Goal: Task Accomplishment & Management: Manage account settings

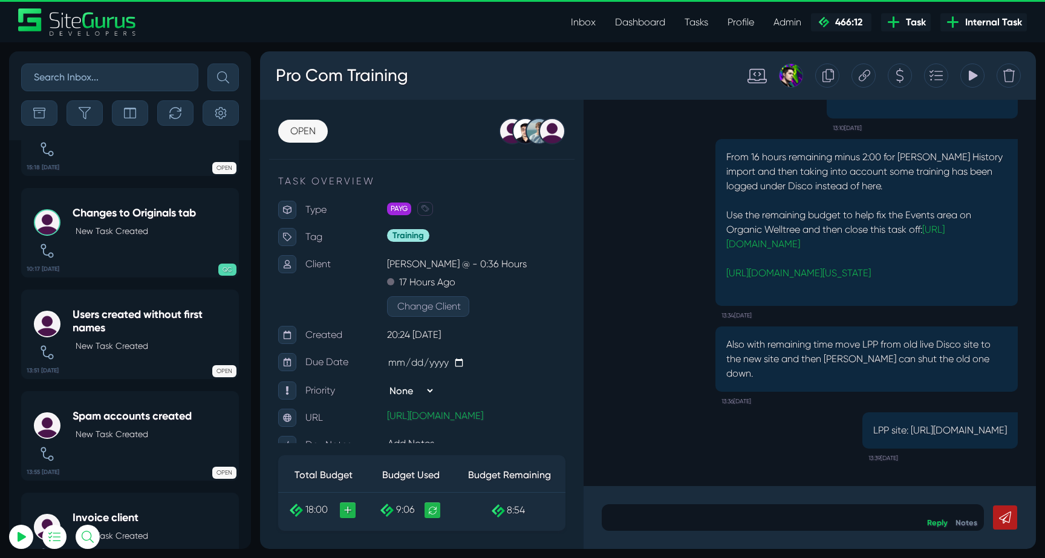
scroll to position [-2876, 0]
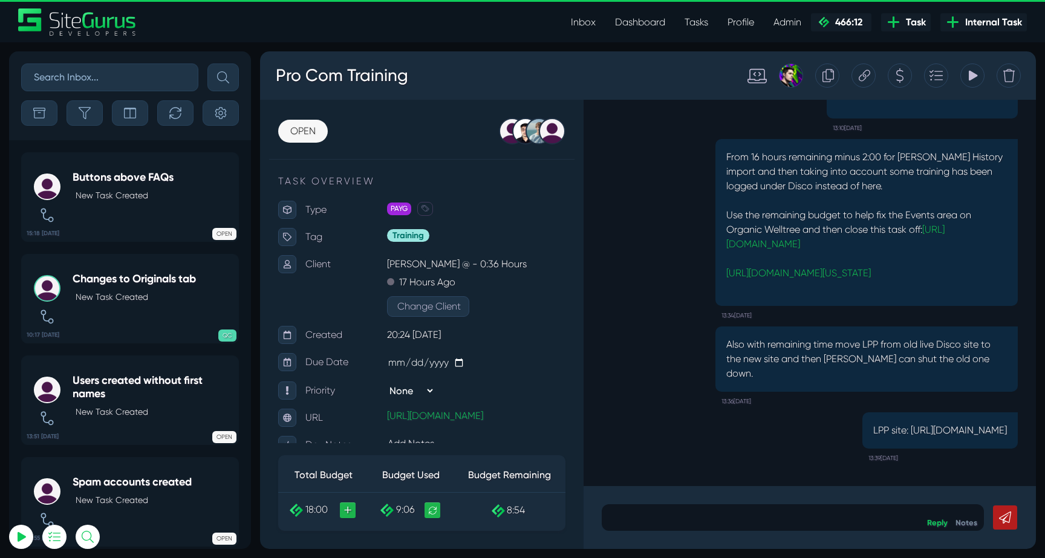
click at [585, 22] on link "Inbox" at bounding box center [583, 22] width 44 height 24
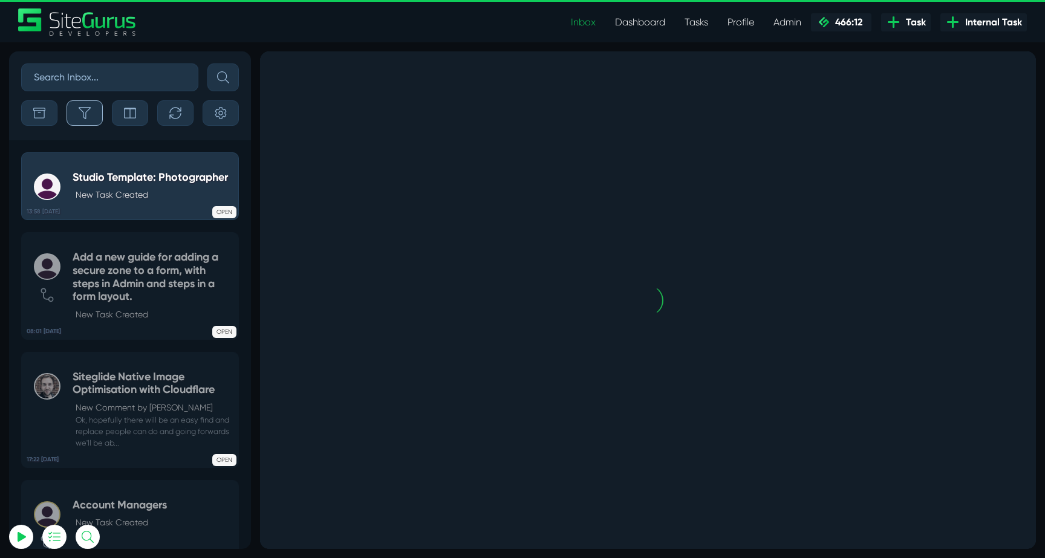
click at [91, 122] on button "button" at bounding box center [85, 112] width 36 height 25
type input "[EMAIL_ADDRESS][DOMAIN_NAME]"
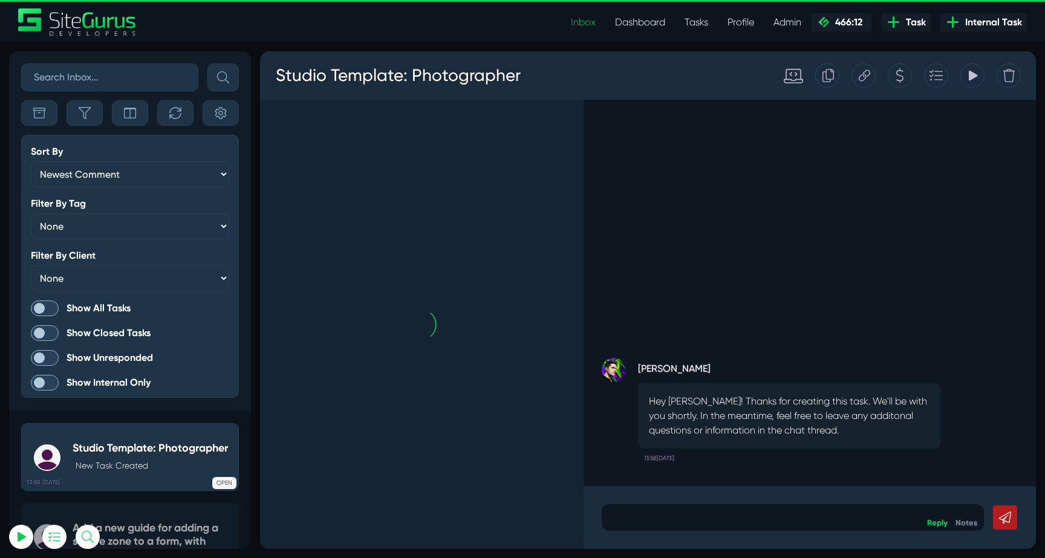
scroll to position [-3069, 0]
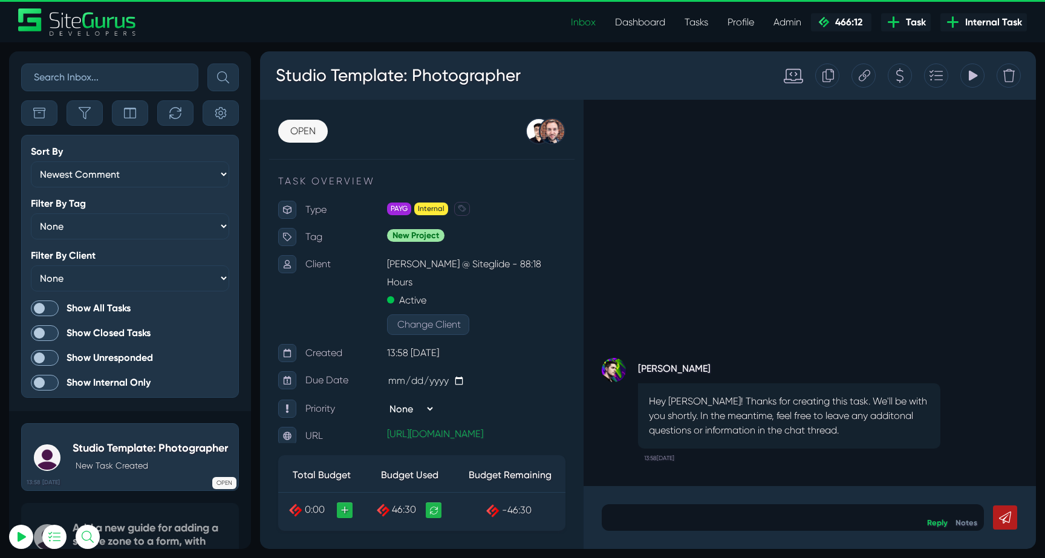
click at [52, 306] on span at bounding box center [45, 309] width 28 height 16
click at [0, 0] on input "Show All Tasks" at bounding box center [0, 0] width 0 height 0
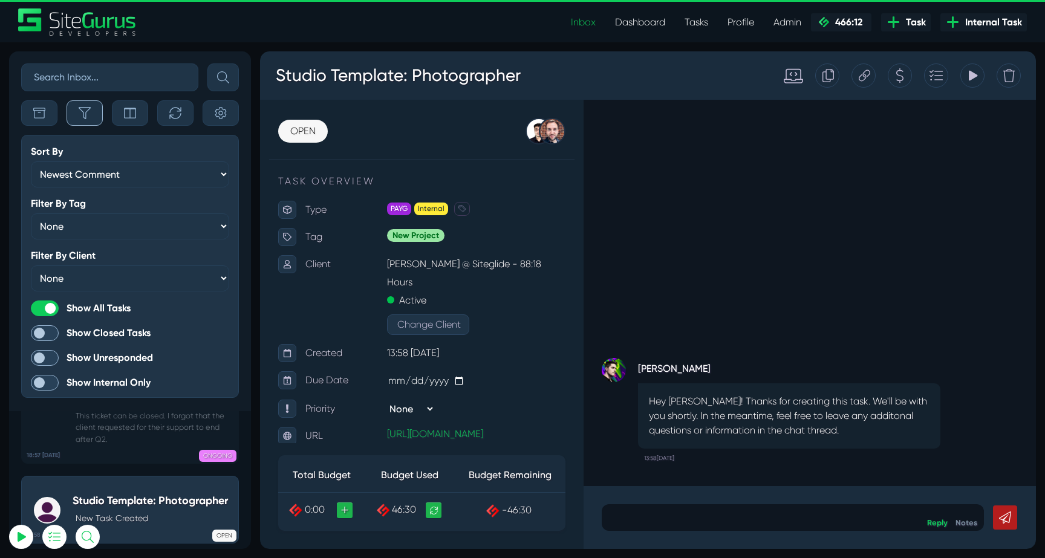
click at [82, 110] on icon "button" at bounding box center [85, 113] width 12 height 12
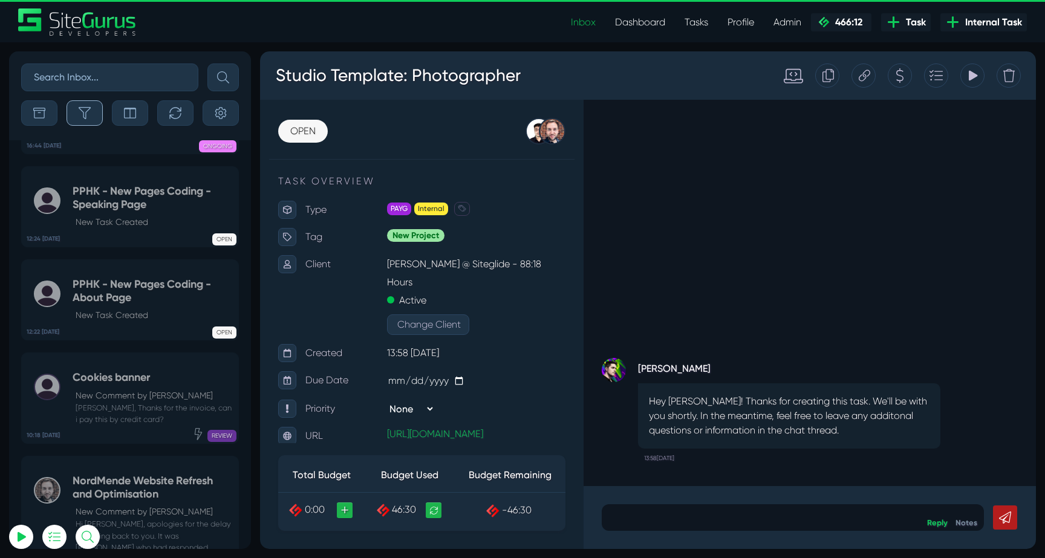
scroll to position [-47513, 0]
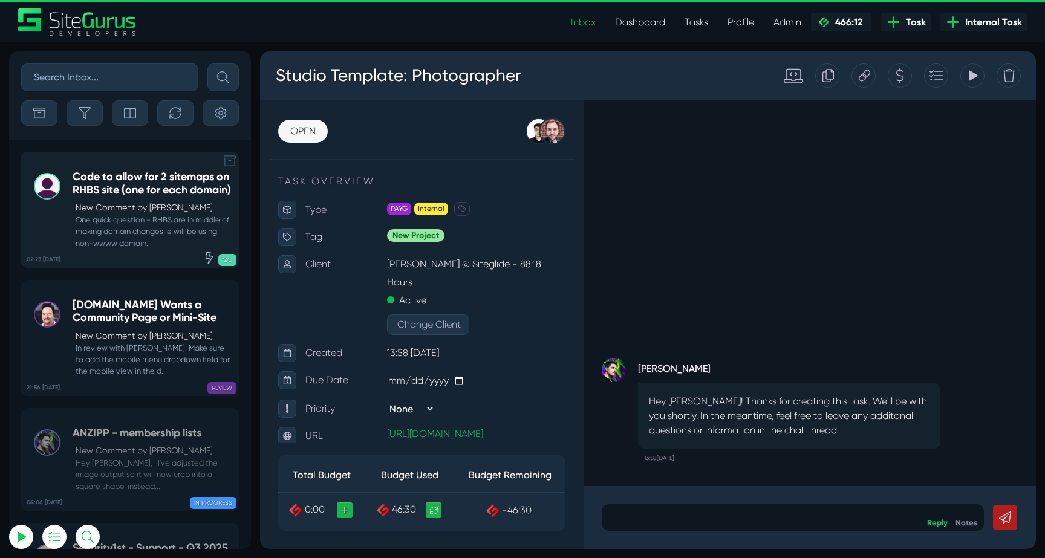
click at [116, 213] on div "Code to allow for 2 sitemaps on RHBS site (one for each domain) New Comment by …" at bounding box center [153, 210] width 160 height 79
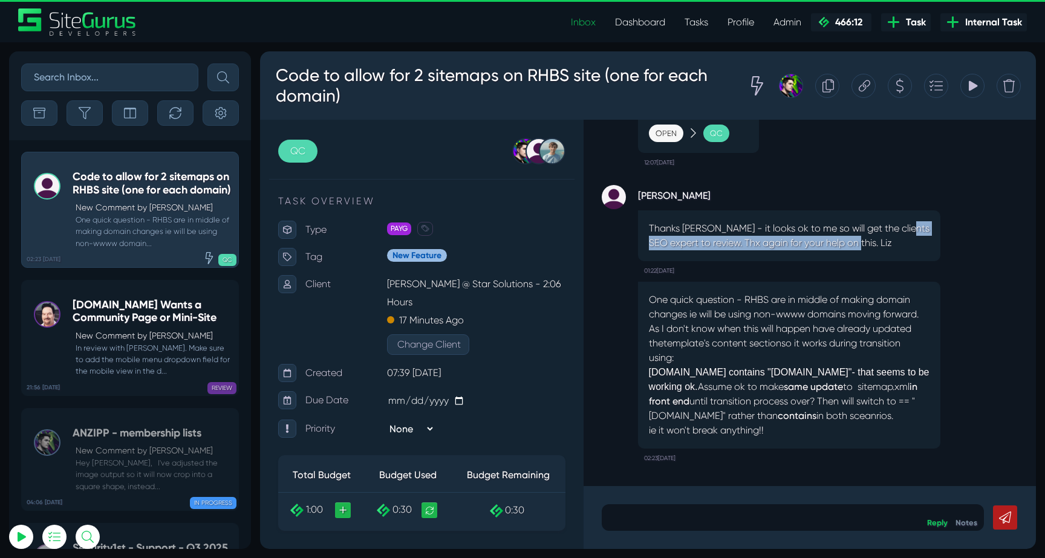
drag, startPoint x: 652, startPoint y: 241, endPoint x: 869, endPoint y: 255, distance: 217.6
click at [869, 255] on div "Thanks Matt - it looks ok to me so will get the clients SEO expert to review. T…" at bounding box center [789, 235] width 302 height 51
click at [807, 293] on div ".cls-1{fill-rule:evenodd;fill:url(#linear-gradient);} 0:06 Code to allow for 2 …" at bounding box center [810, 303] width 452 height 367
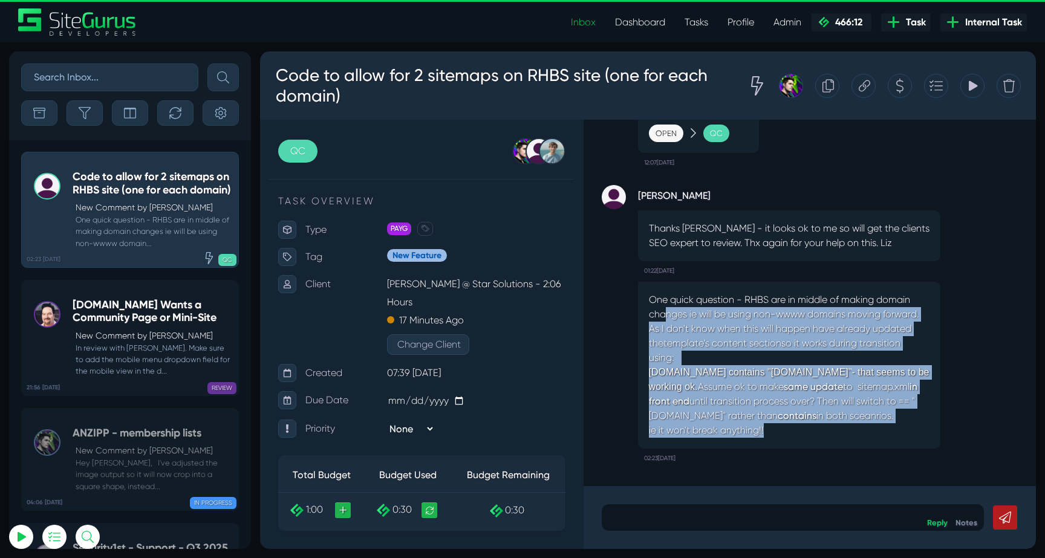
drag, startPoint x: 665, startPoint y: 314, endPoint x: 854, endPoint y: 435, distance: 225.0
click at [854, 435] on p "One quick question - RHBS are in middle of making domain changes ie will be usi…" at bounding box center [789, 365] width 281 height 145
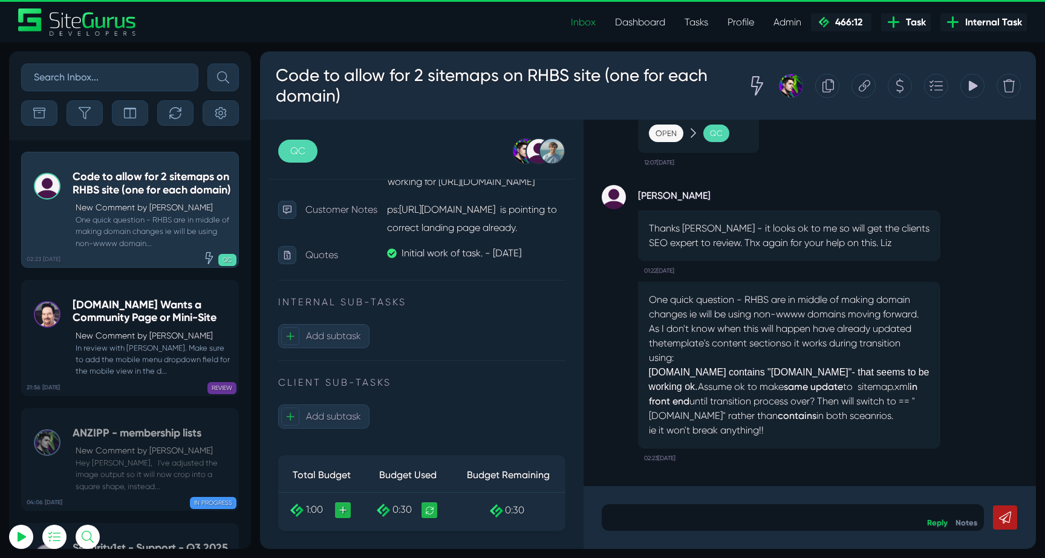
scroll to position [703, 0]
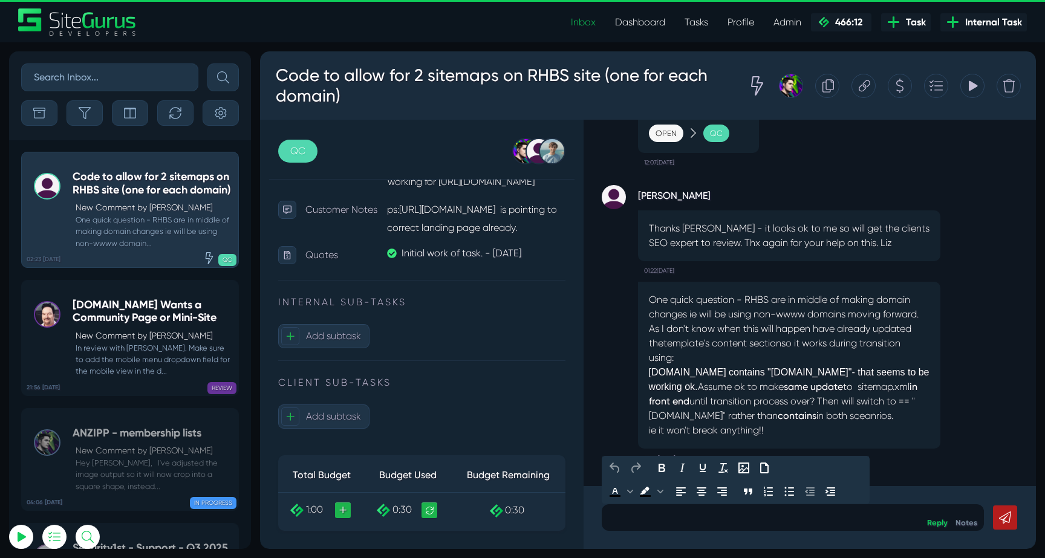
click at [705, 514] on p at bounding box center [793, 517] width 364 height 15
click at [337, 410] on button "+ Add subtask" at bounding box center [323, 417] width 91 height 24
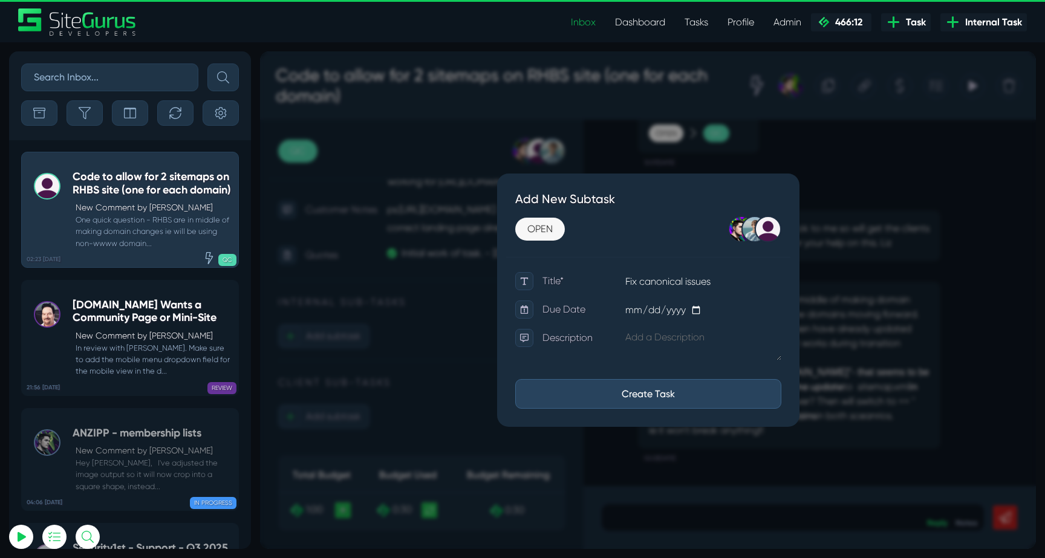
type input "Fix canonical issues"
click at [660, 334] on textarea at bounding box center [702, 344] width 157 height 31
paste textarea "Here is what the seo guy sent to me: The whole Business Sales website is duplic…"
type textarea "Here is what the seo guy sent to me: The whole Business Sales website is duplic…"
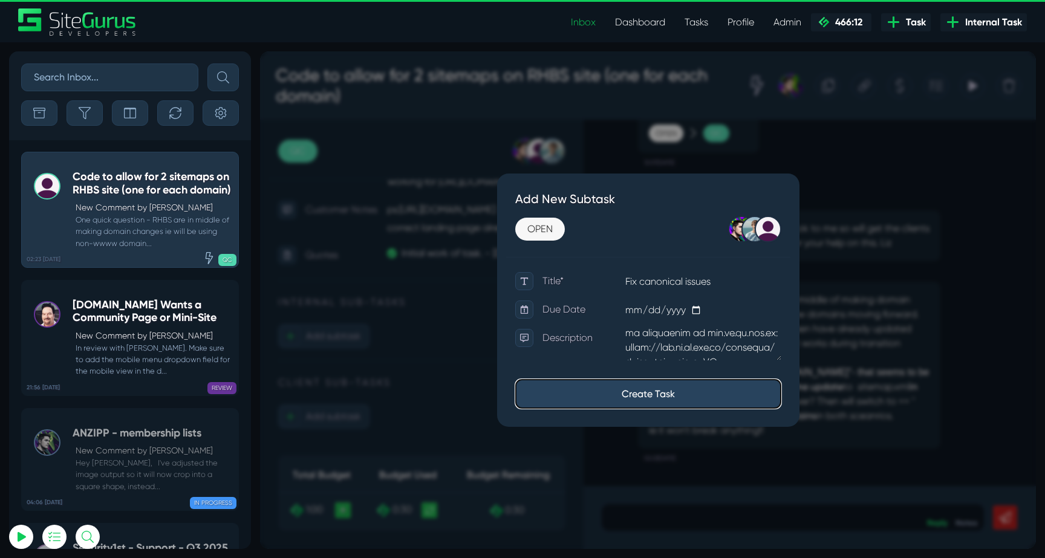
click at [661, 392] on button "Create Task" at bounding box center [648, 394] width 266 height 30
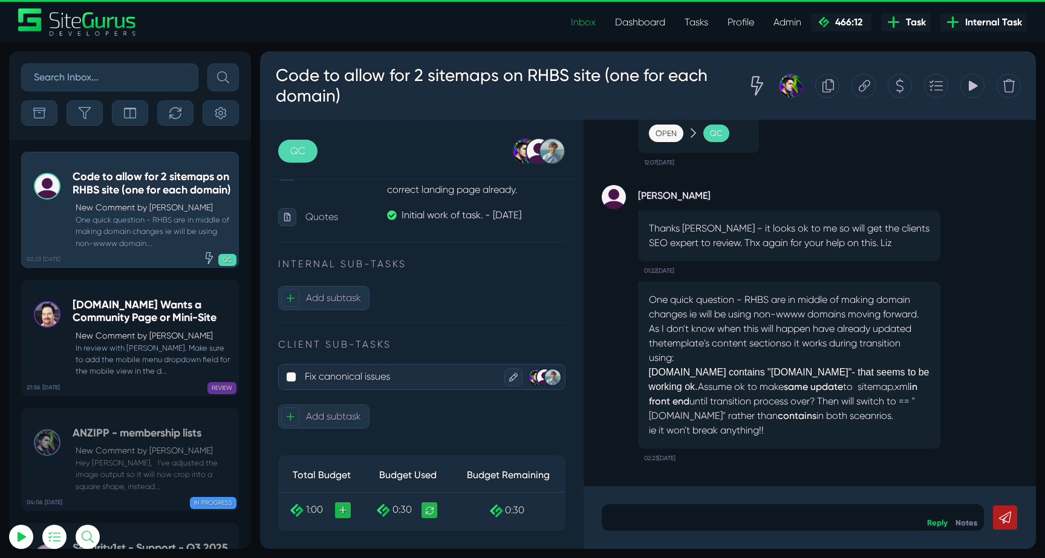
click at [430, 386] on p "Fix canonical issues" at bounding box center [402, 377] width 195 height 20
click at [365, 386] on p "Fix canonical issues" at bounding box center [402, 377] width 195 height 20
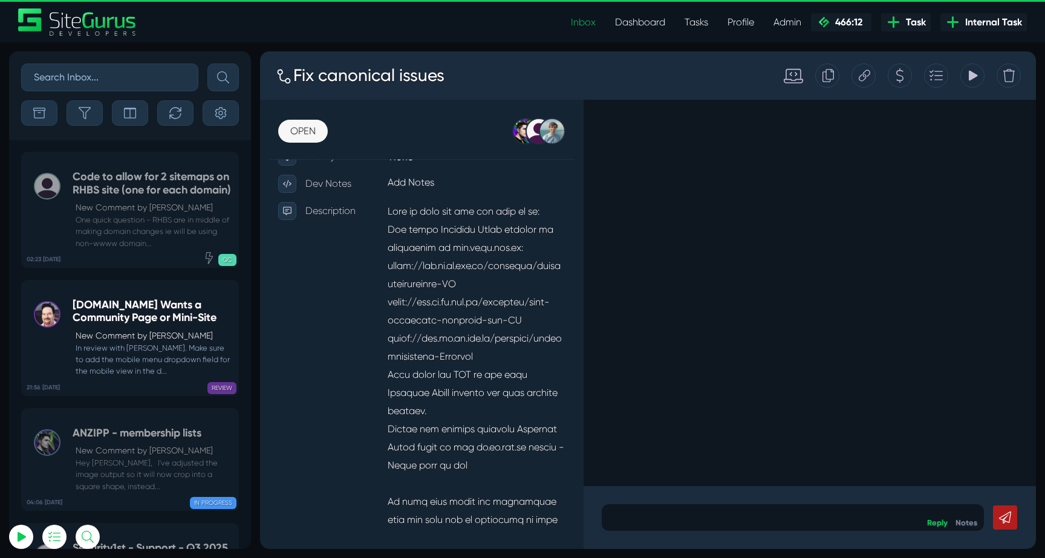
scroll to position [269, 0]
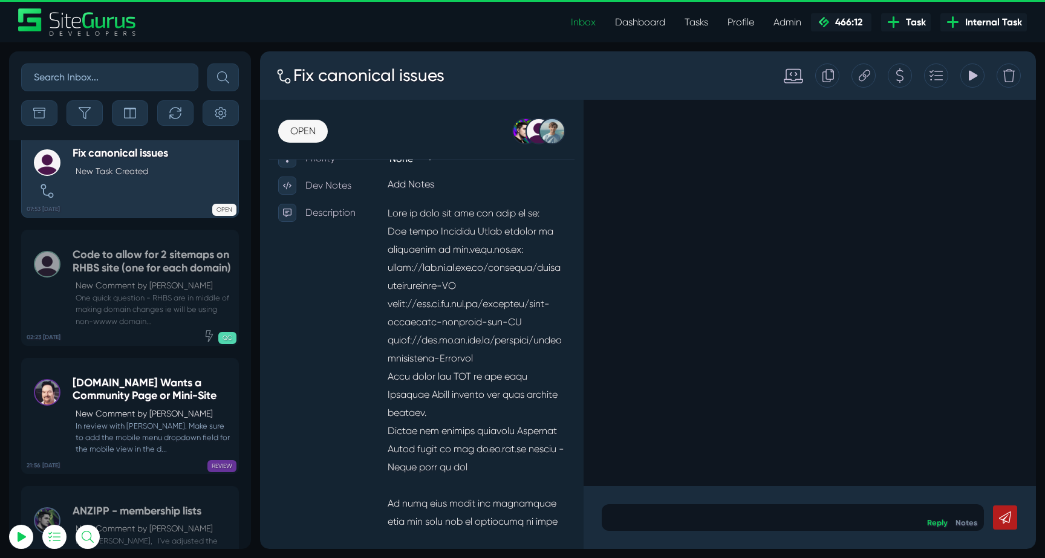
click at [865, 78] on icon at bounding box center [864, 75] width 11 height 11
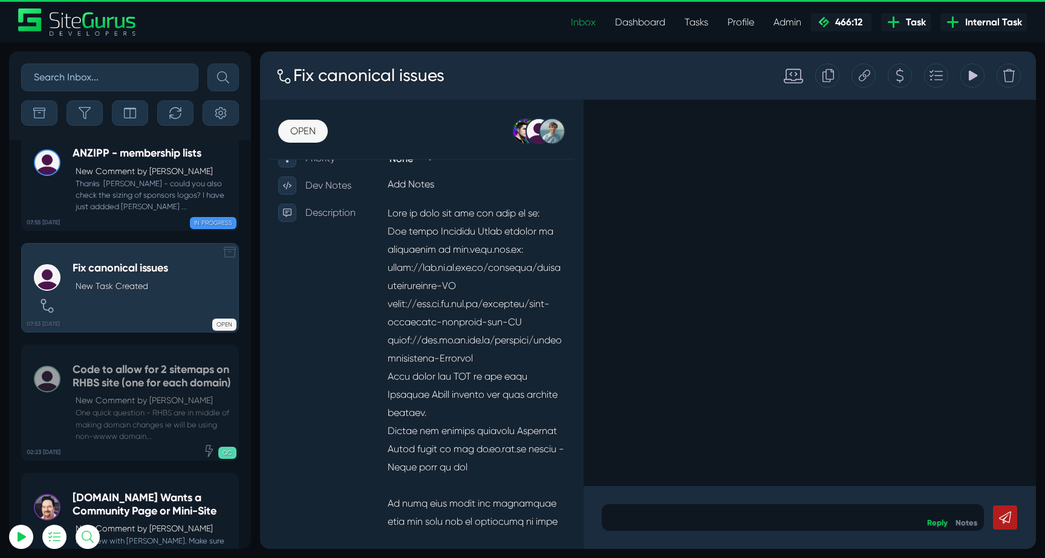
scroll to position [-47615, 0]
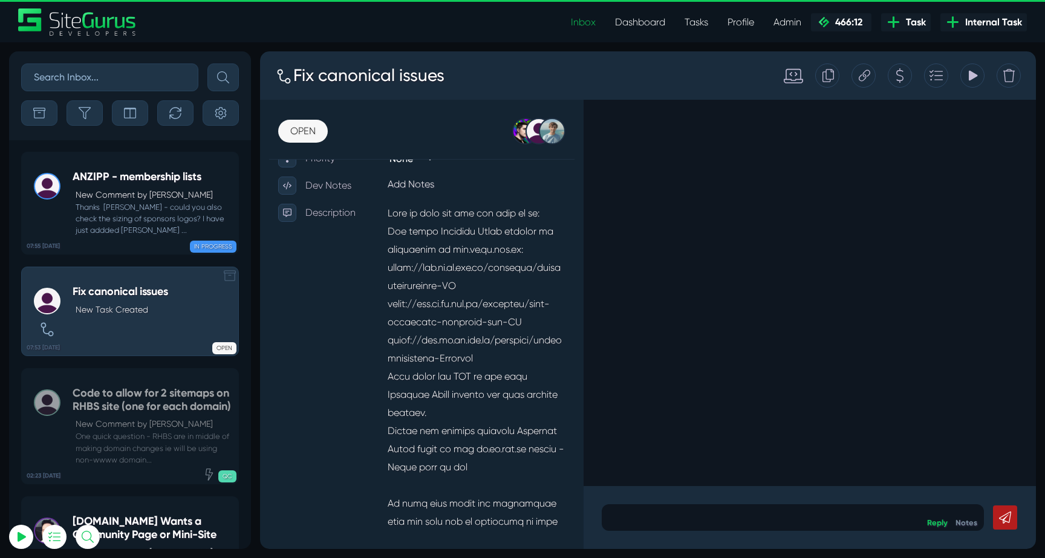
click at [140, 187] on div "ANZIPP - membership lists New Comment by Bryce Check Thanks Josh - could you al…" at bounding box center [153, 203] width 160 height 65
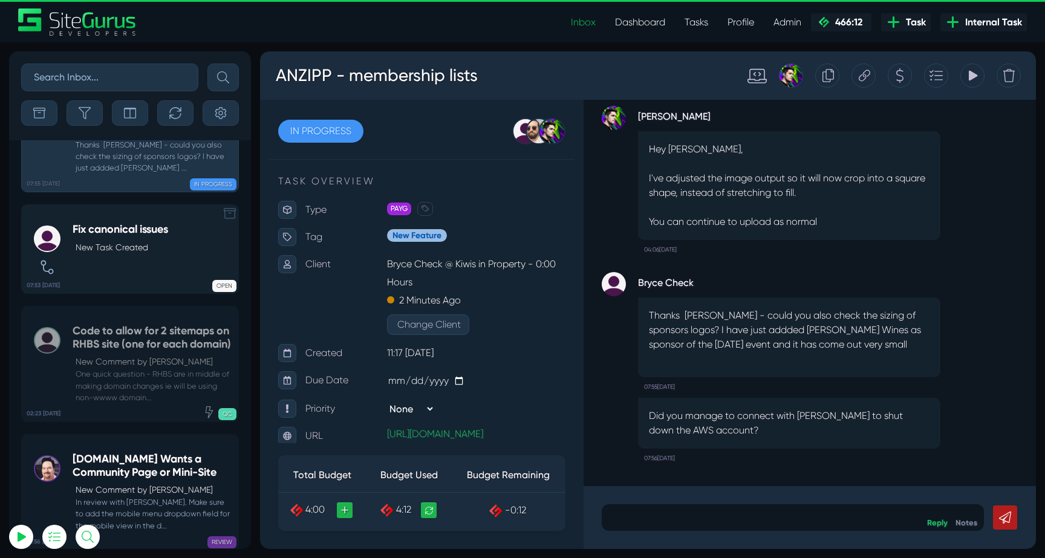
scroll to position [-47474, 0]
click at [137, 452] on h5 "[DOMAIN_NAME] Wants a Community Page or Mini-Site" at bounding box center [153, 465] width 160 height 26
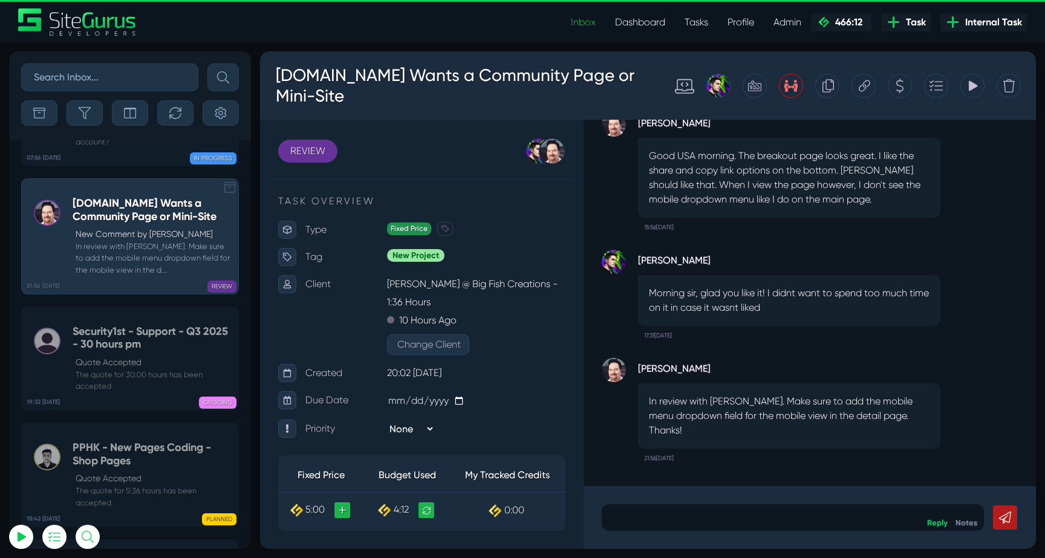
scroll to position [-47593, 0]
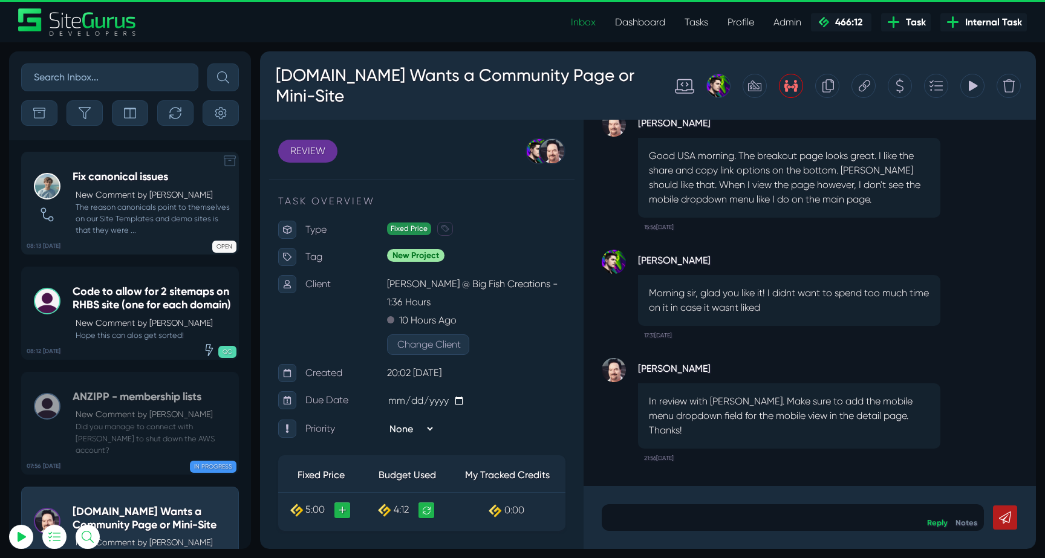
click at [117, 195] on p "New Comment by [PERSON_NAME]" at bounding box center [154, 195] width 157 height 13
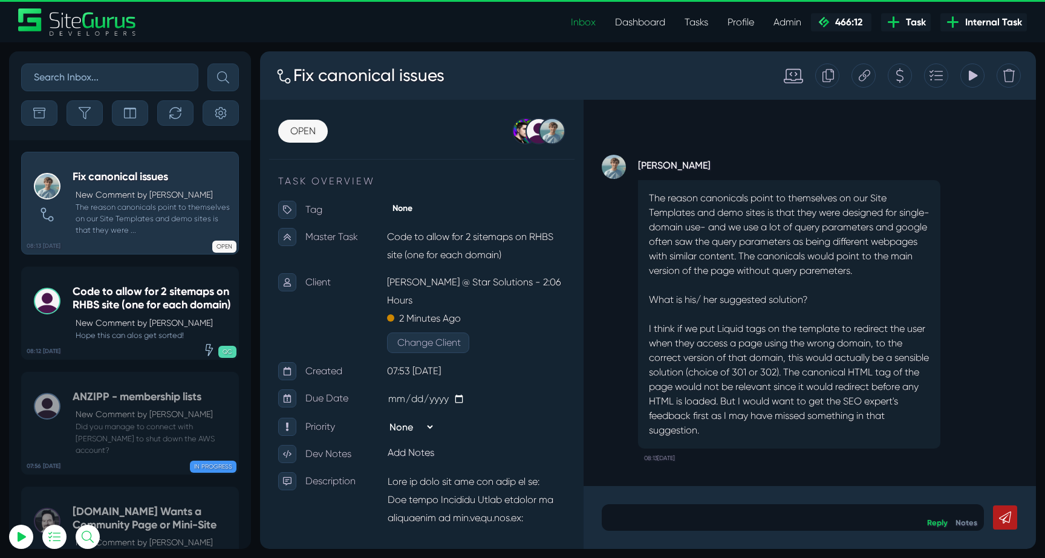
drag, startPoint x: 660, startPoint y: 224, endPoint x: 911, endPoint y: 274, distance: 255.8
click at [911, 274] on p "The reason canonicals point to themselves on our Site Templates and demo sites …" at bounding box center [789, 314] width 281 height 247
drag, startPoint x: 650, startPoint y: 302, endPoint x: 832, endPoint y: 302, distance: 182.6
click at [832, 302] on p "The reason canonicals point to themselves on our Site Templates and demo sites …" at bounding box center [789, 314] width 281 height 247
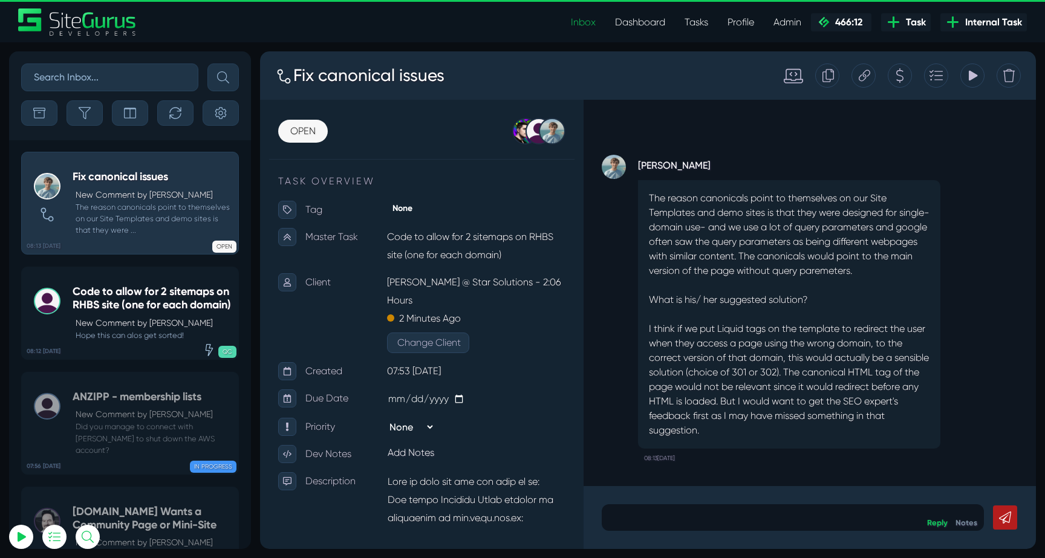
click at [832, 302] on p "The reason canonicals point to themselves on our Site Templates and demo sites …" at bounding box center [789, 314] width 281 height 247
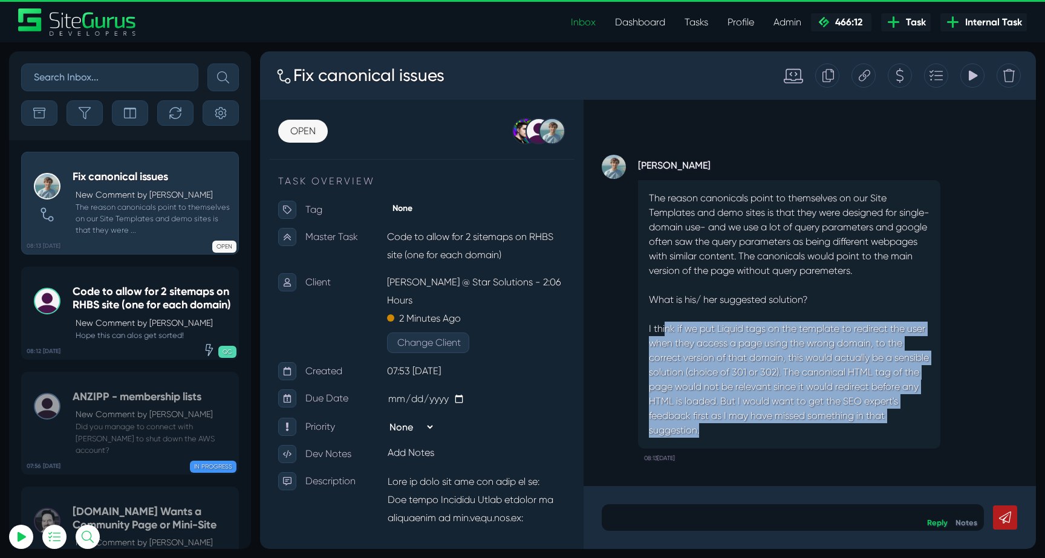
drag, startPoint x: 666, startPoint y: 326, endPoint x: 876, endPoint y: 429, distance: 234.5
click at [878, 428] on p "The reason canonicals point to themselves on our Site Templates and demo sites …" at bounding box center [789, 314] width 281 height 247
click at [876, 429] on p "The reason canonicals point to themselves on our Site Templates and demo sites …" at bounding box center [789, 314] width 281 height 247
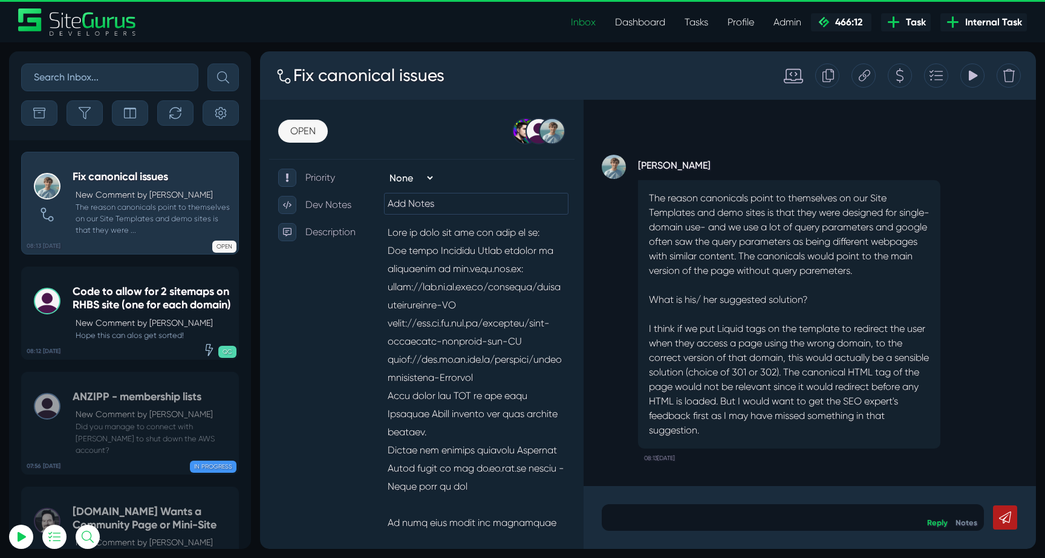
scroll to position [305, 0]
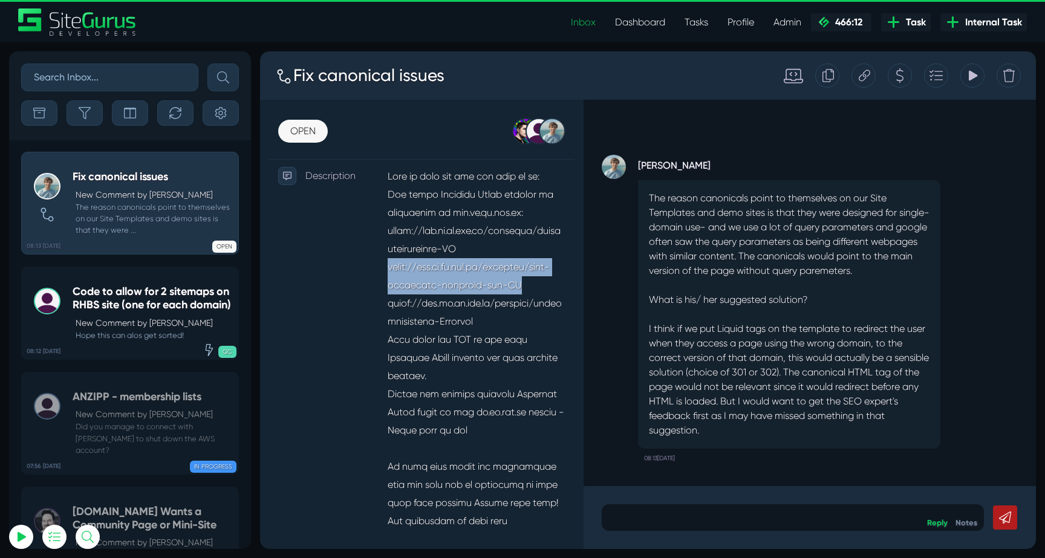
drag, startPoint x: 533, startPoint y: 266, endPoint x: 390, endPoint y: 251, distance: 144.1
click at [390, 251] on p at bounding box center [476, 476] width 178 height 618
copy p "https://www.cb.rh.com.au/business/cafe-franchise-adelaide-cbd-SA"
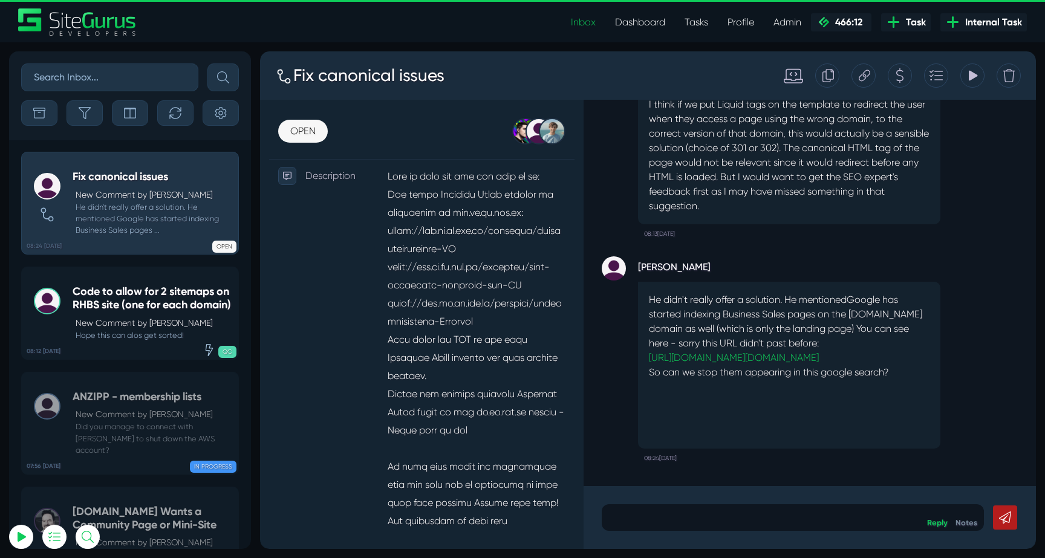
click at [431, 346] on p at bounding box center [476, 476] width 178 height 618
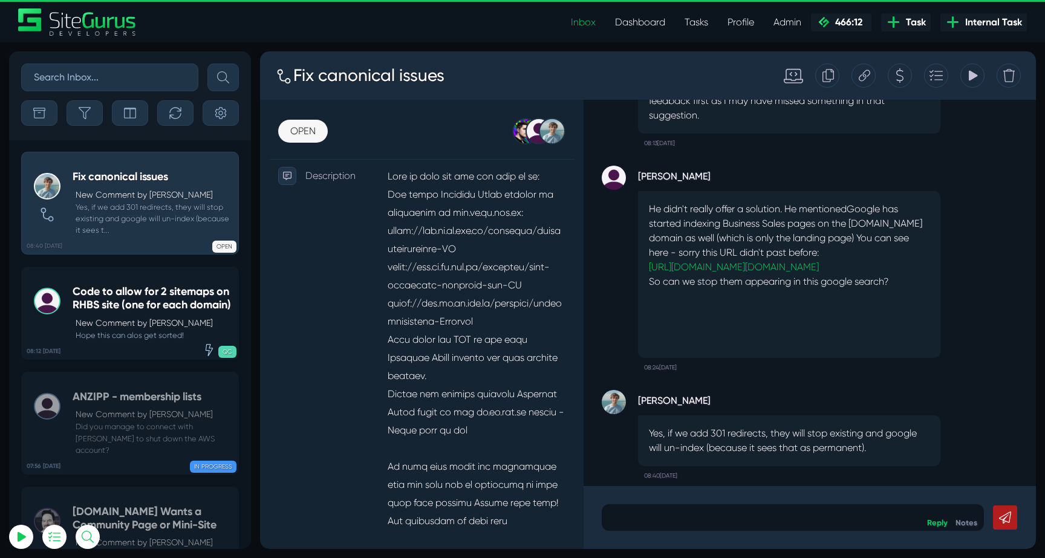
scroll to position [0, 0]
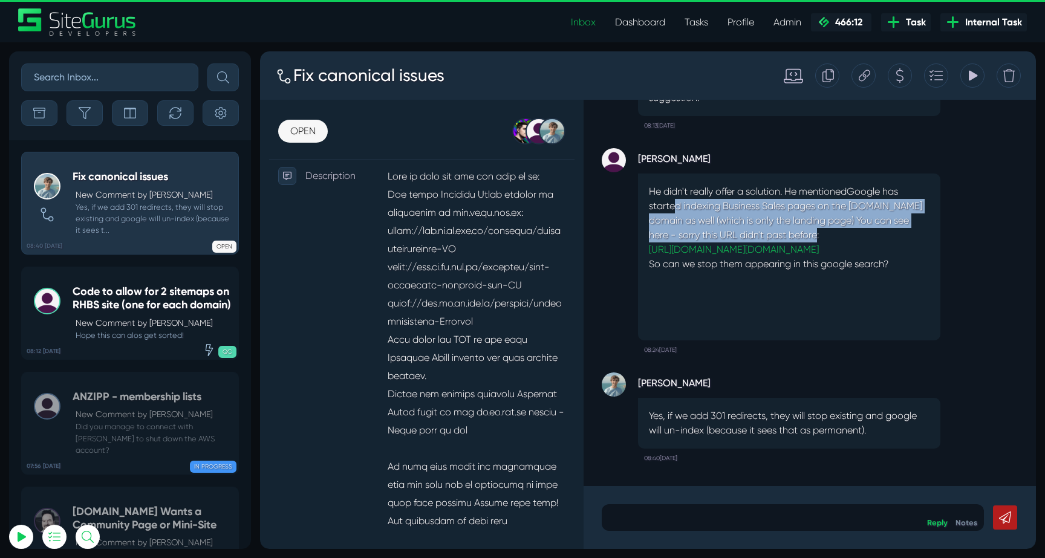
drag, startPoint x: 672, startPoint y: 192, endPoint x: 859, endPoint y: 213, distance: 188.1
click at [859, 213] on p "He didn't really offer a solution. He mentioned Google has started indexing Bus…" at bounding box center [789, 220] width 281 height 73
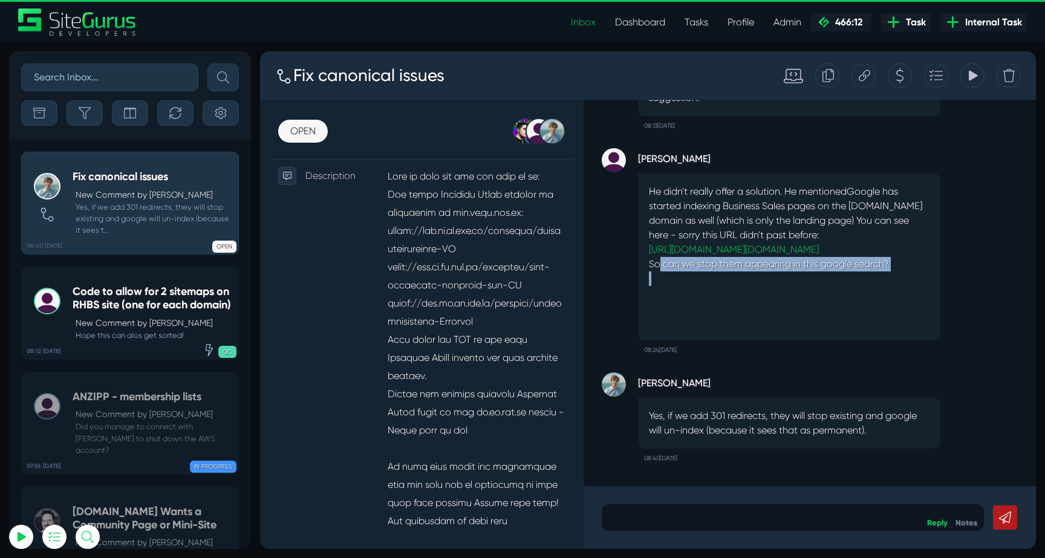
drag, startPoint x: 660, startPoint y: 265, endPoint x: 890, endPoint y: 287, distance: 231.5
click at [888, 284] on div "He didn't really offer a solution. He mentioned Google has started indexing Bus…" at bounding box center [789, 257] width 302 height 167
click at [890, 287] on p at bounding box center [789, 293] width 281 height 15
drag, startPoint x: 683, startPoint y: 414, endPoint x: 889, endPoint y: 425, distance: 206.5
click at [889, 425] on p "Yes, if we add 301 redirects, they will stop existing and google will un-index …" at bounding box center [789, 423] width 281 height 29
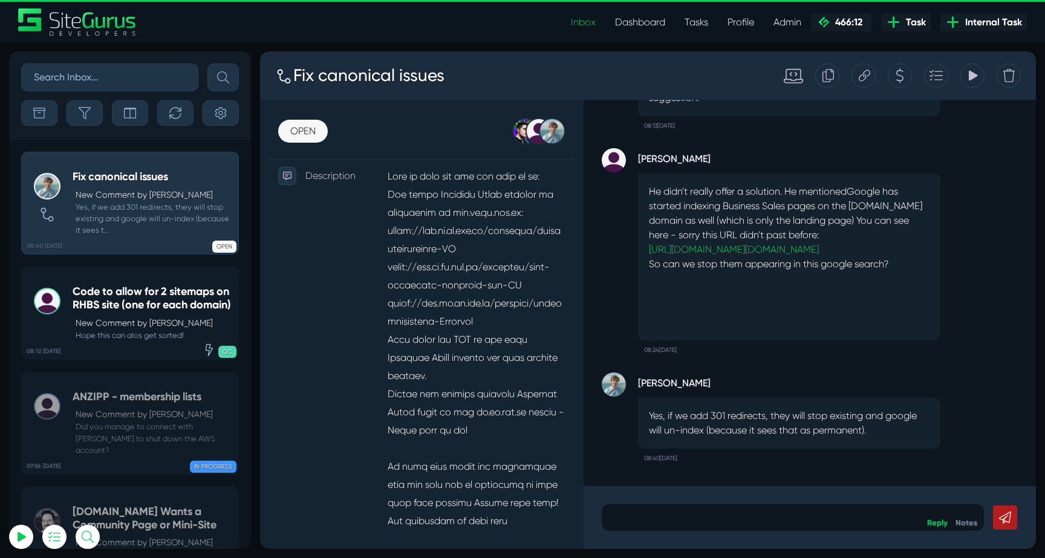
click at [889, 425] on p "Yes, if we add 301 redirects, they will stop existing and google will un-index …" at bounding box center [789, 423] width 281 height 29
drag, startPoint x: 694, startPoint y: 423, endPoint x: 843, endPoint y: 419, distance: 148.8
click at [841, 419] on p "Yes, if we add 301 redirects, they will stop existing and google will un-index …" at bounding box center [789, 423] width 281 height 29
click at [843, 419] on p "Yes, if we add 301 redirects, they will stop existing and google will un-index …" at bounding box center [789, 423] width 281 height 29
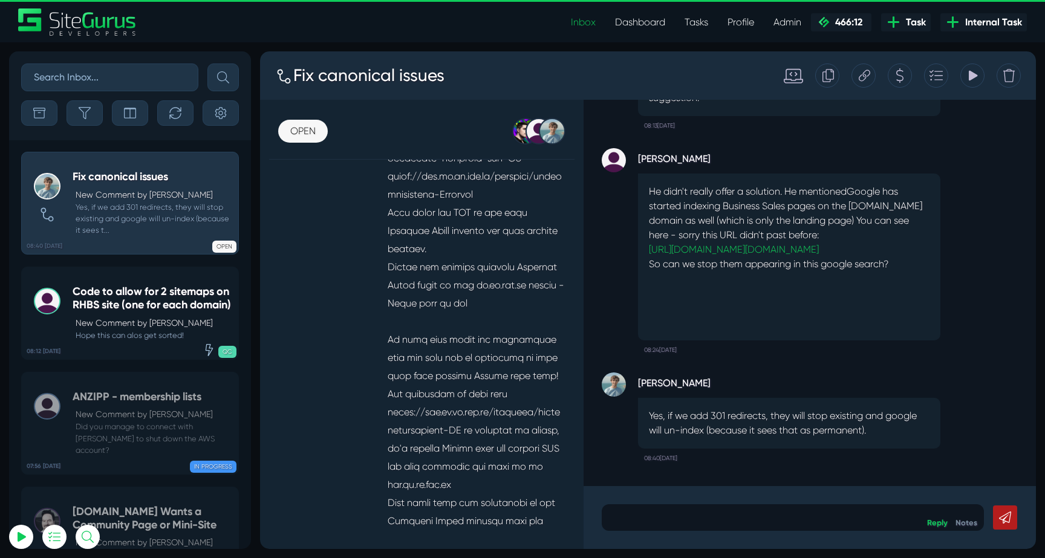
scroll to position [541, 0]
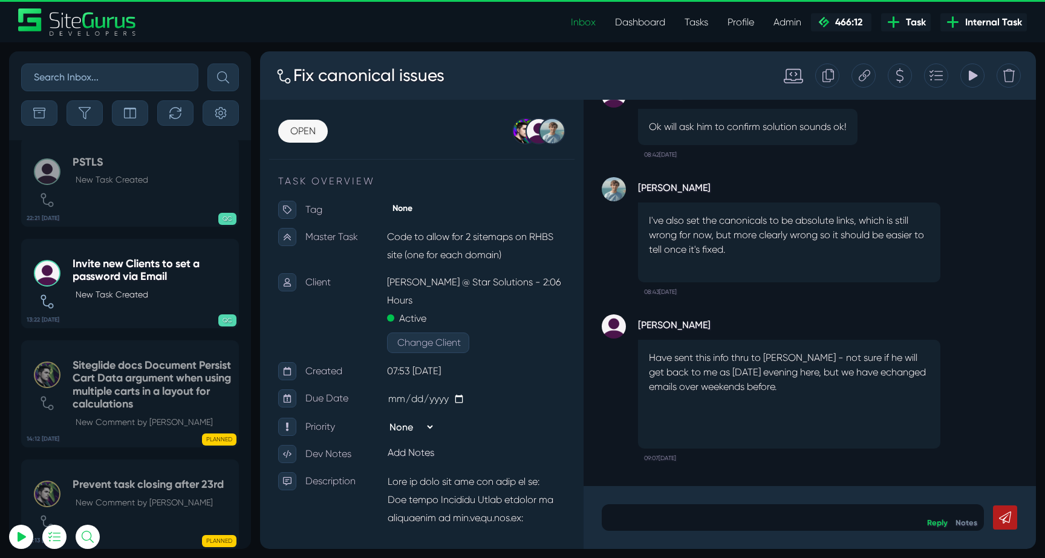
scroll to position [541, 0]
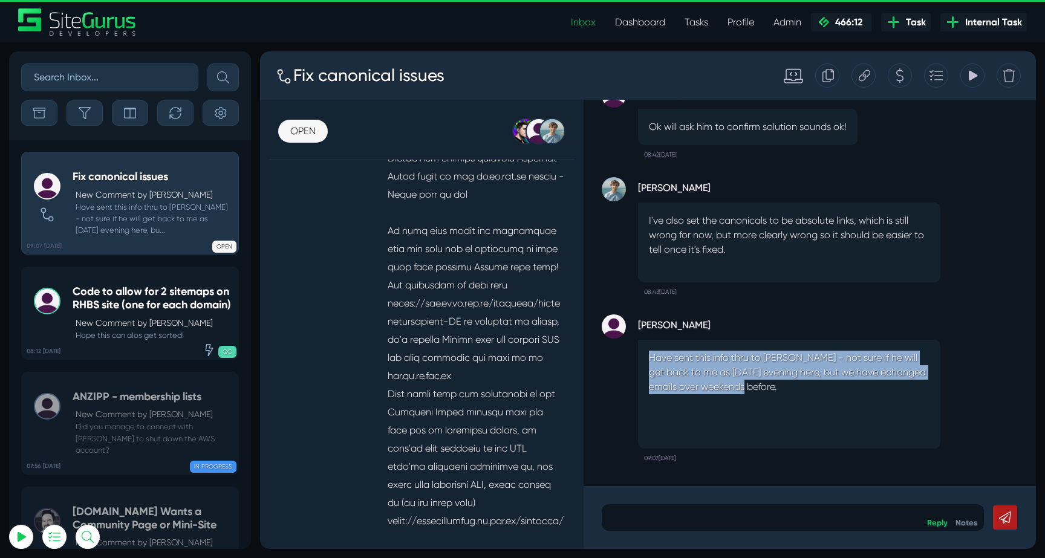
drag, startPoint x: 657, startPoint y: 350, endPoint x: 836, endPoint y: 387, distance: 182.3
click at [836, 387] on div "Have sent this info thru to [PERSON_NAME] - not sure if he will get back to me …" at bounding box center [789, 394] width 302 height 109
click at [836, 387] on p "Have sent this info thru to [PERSON_NAME] - not sure if he will get back to me …" at bounding box center [789, 373] width 281 height 44
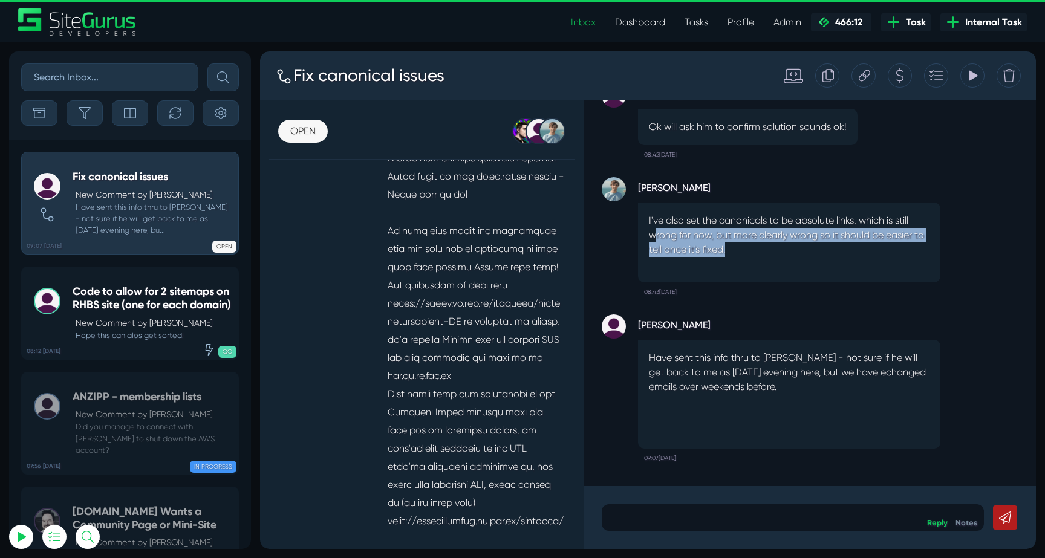
drag, startPoint x: 653, startPoint y: 229, endPoint x: 795, endPoint y: 247, distance: 143.9
click at [795, 247] on p "I've also set the canonicals to be absolute links, which is still wrong for now…" at bounding box center [789, 235] width 281 height 44
drag, startPoint x: 784, startPoint y: 233, endPoint x: 859, endPoint y: 253, distance: 77.8
click at [858, 253] on p "I've also set the canonicals to be absolute links, which is still wrong for now…" at bounding box center [789, 235] width 281 height 44
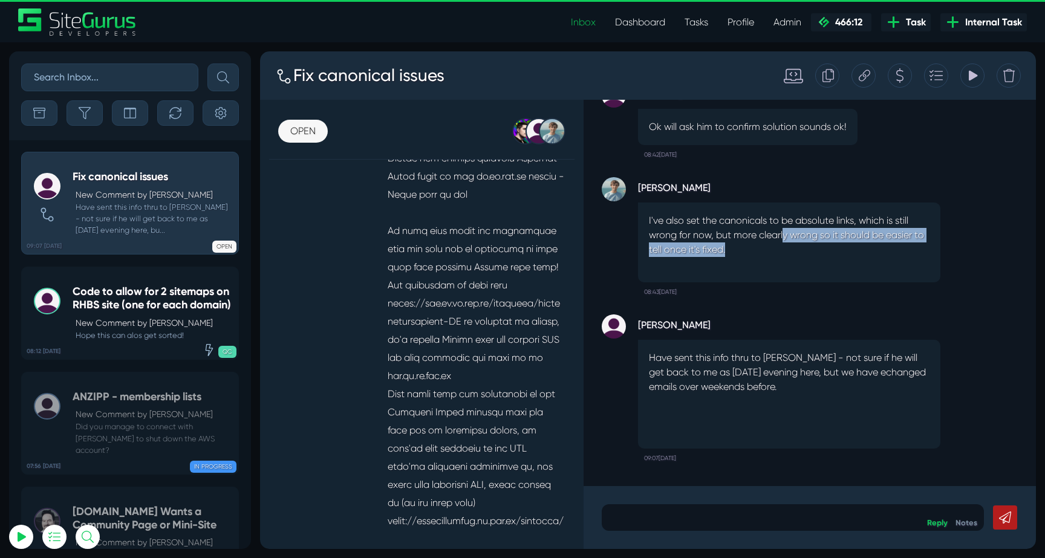
click at [859, 253] on p "I've also set the canonicals to be absolute links, which is still wrong for now…" at bounding box center [789, 235] width 281 height 44
